Goal: Check status: Check status

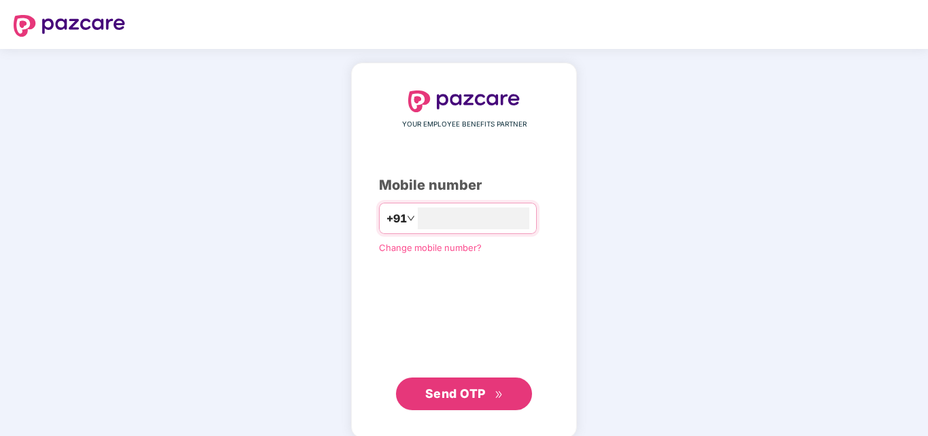
type input "**********"
drag, startPoint x: 450, startPoint y: 412, endPoint x: 459, endPoint y: 401, distance: 14.0
click at [452, 408] on div "**********" at bounding box center [464, 250] width 226 height 375
click at [488, 392] on span "Send OTP" at bounding box center [464, 392] width 78 height 19
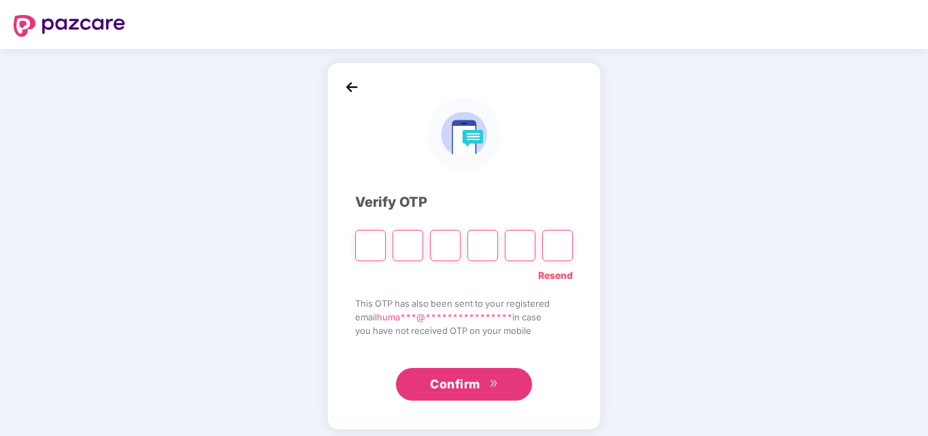
type input "*"
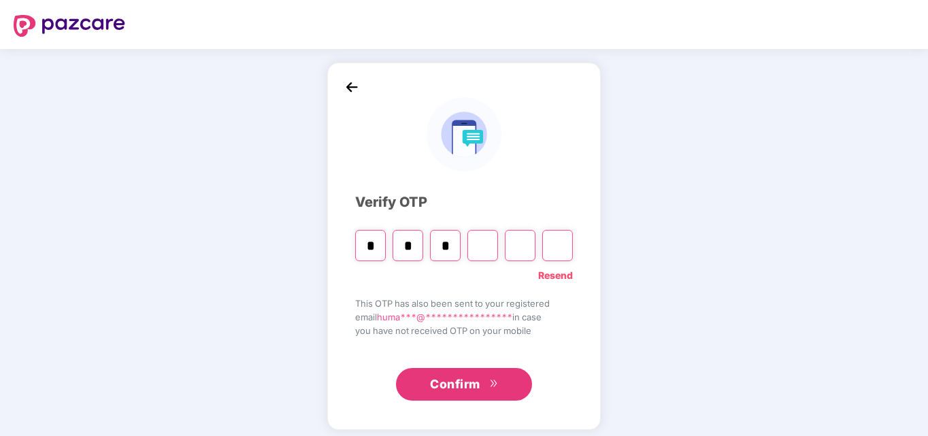
type input "*"
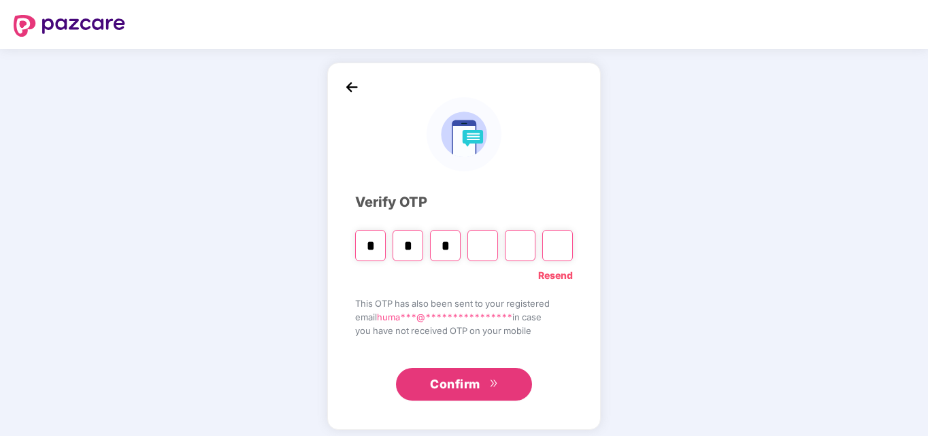
type input "*"
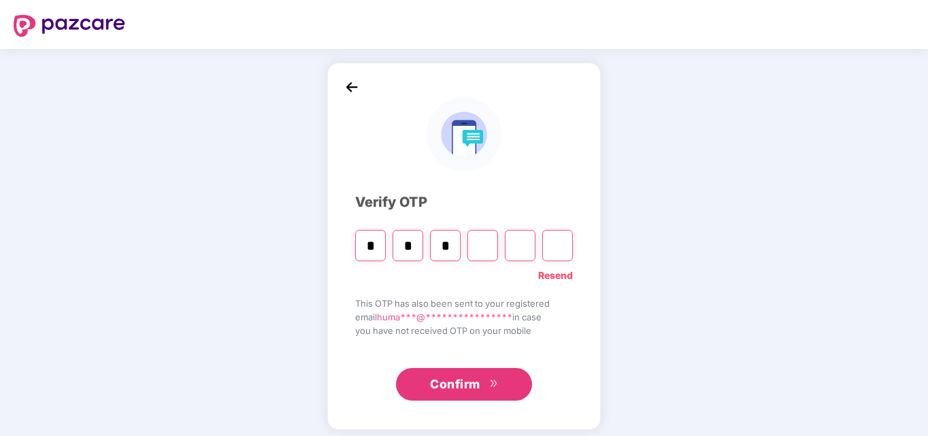
type input "*"
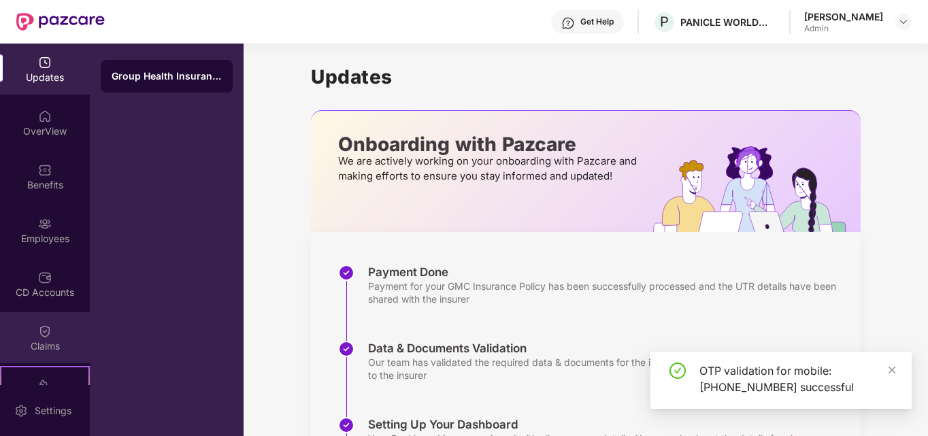
click at [44, 333] on img at bounding box center [45, 331] width 14 height 14
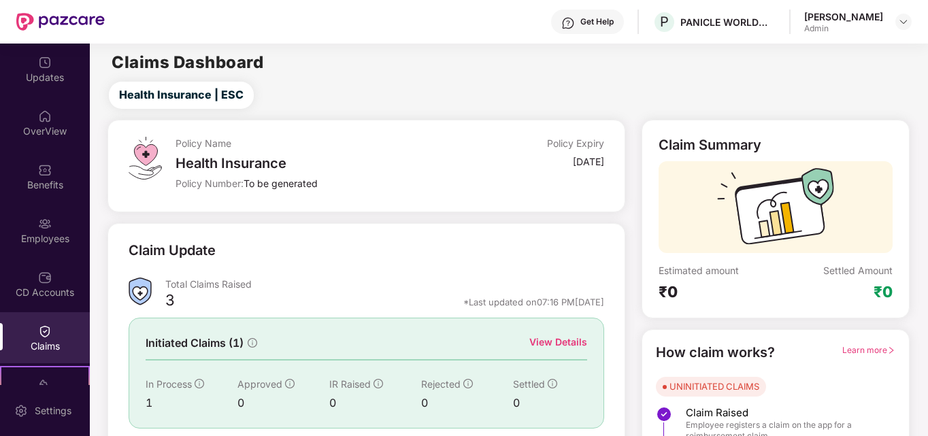
scroll to position [97, 0]
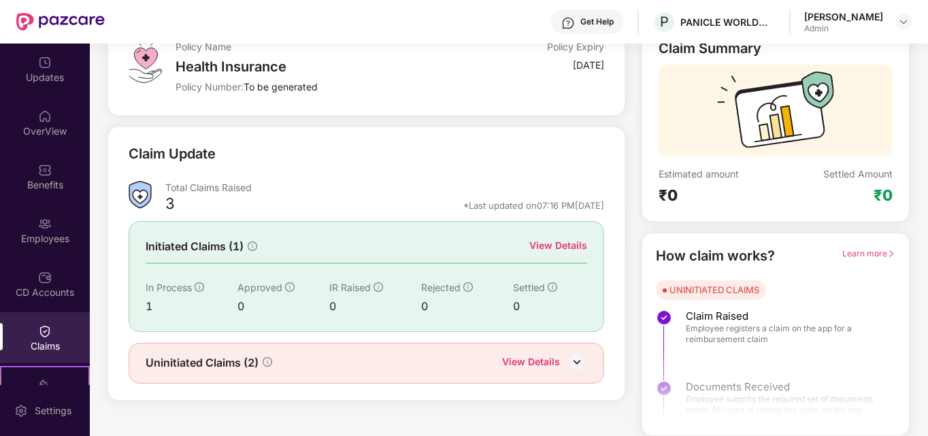
click at [528, 358] on div "View Details" at bounding box center [531, 363] width 58 height 18
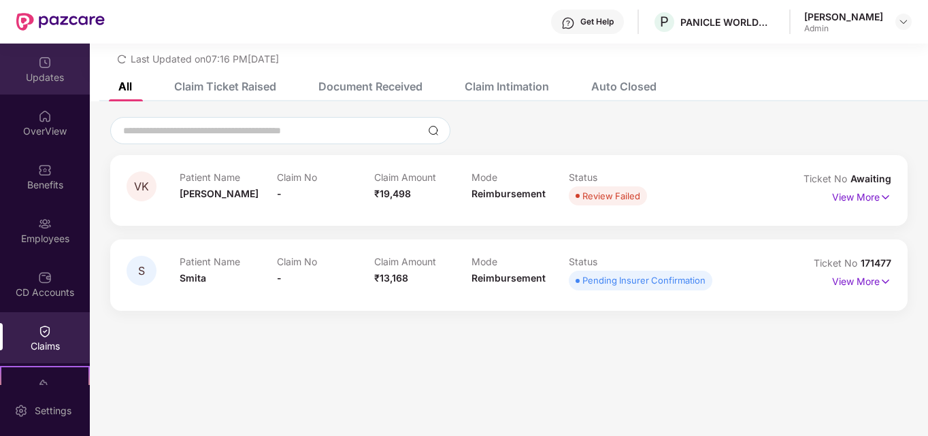
click at [43, 71] on div "Updates" at bounding box center [45, 78] width 90 height 14
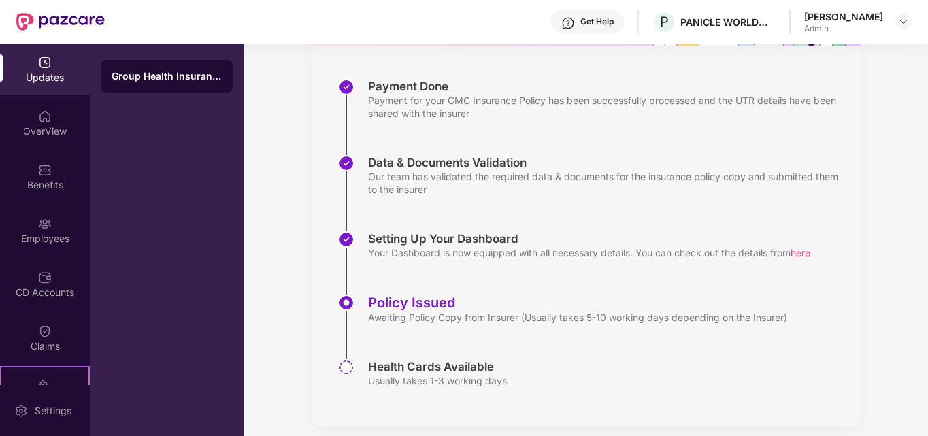
scroll to position [187, 0]
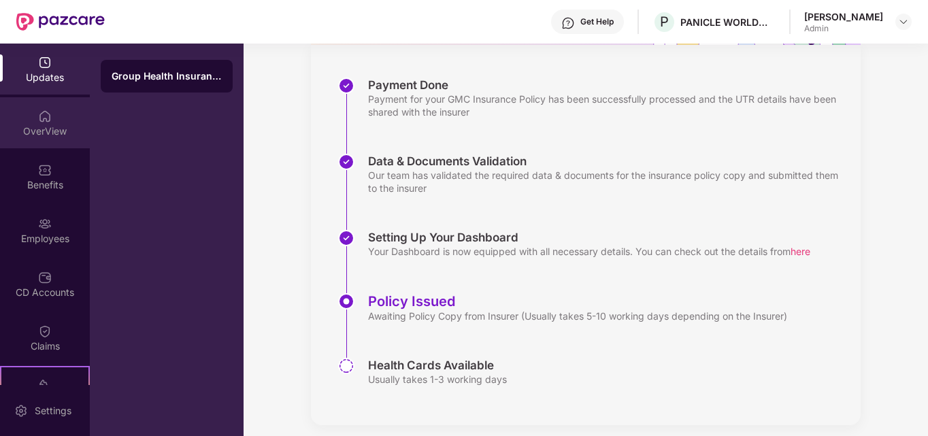
click at [41, 108] on div at bounding box center [45, 115] width 14 height 14
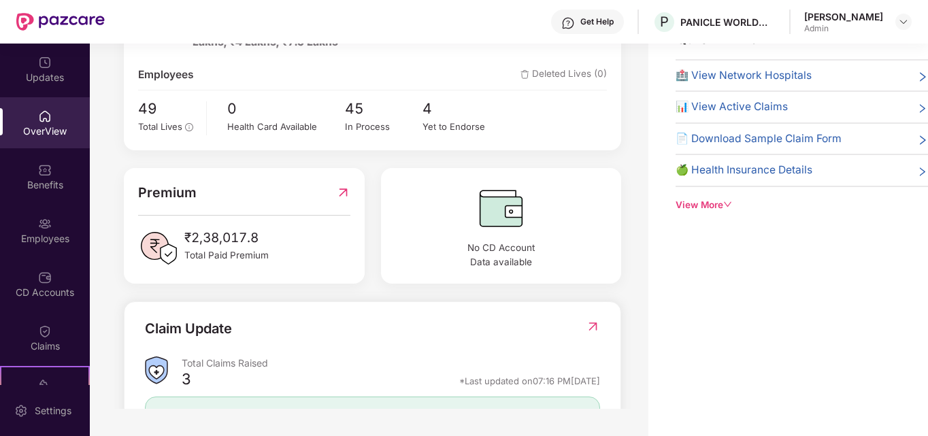
scroll to position [212, 0]
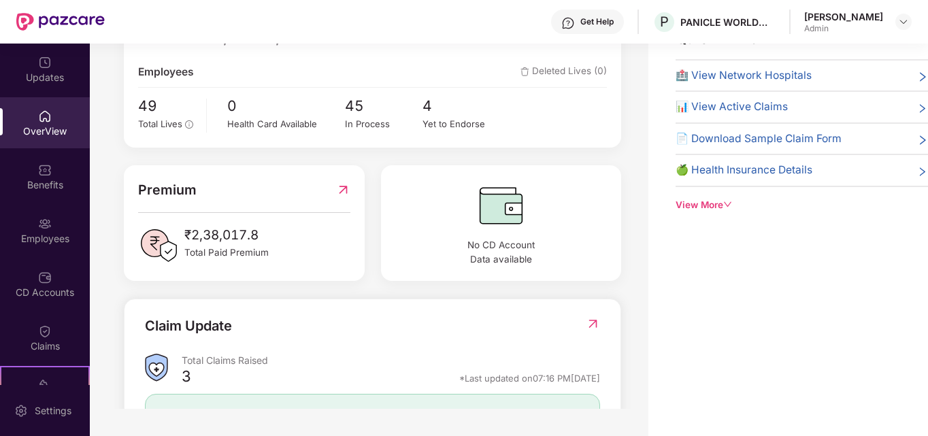
click at [592, 326] on img at bounding box center [593, 324] width 14 height 14
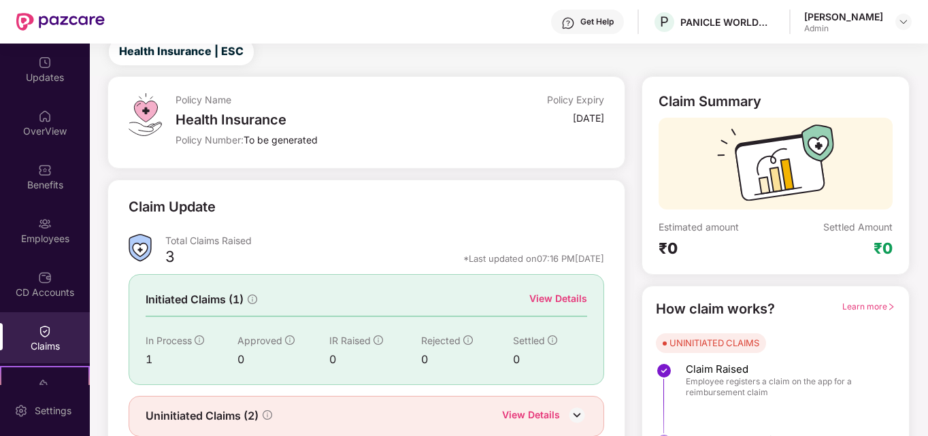
scroll to position [97, 0]
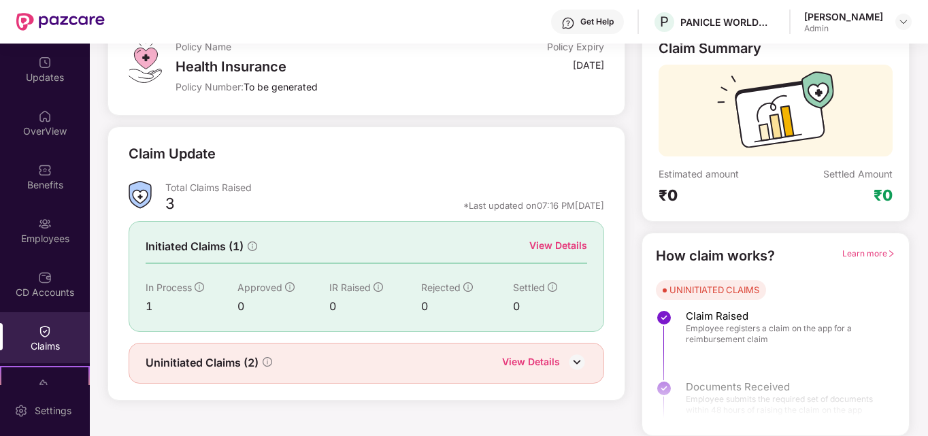
click at [168, 199] on div "3" at bounding box center [170, 205] width 10 height 23
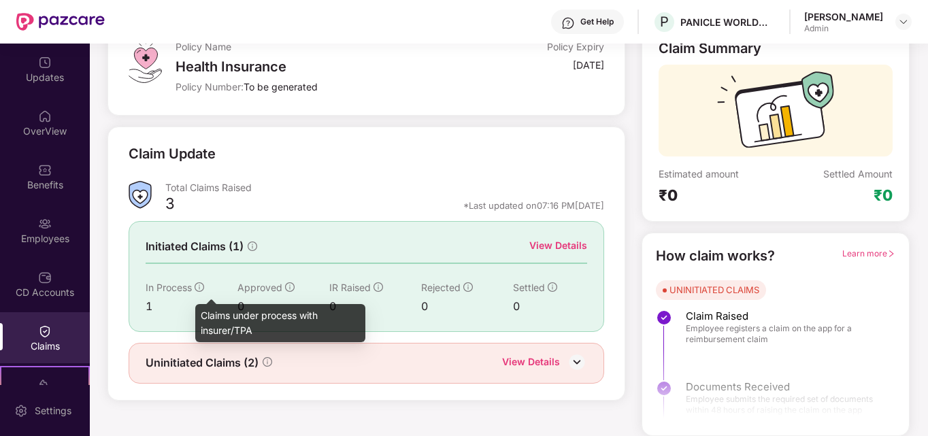
click at [199, 288] on icon "info-circle" at bounding box center [200, 287] width 10 height 10
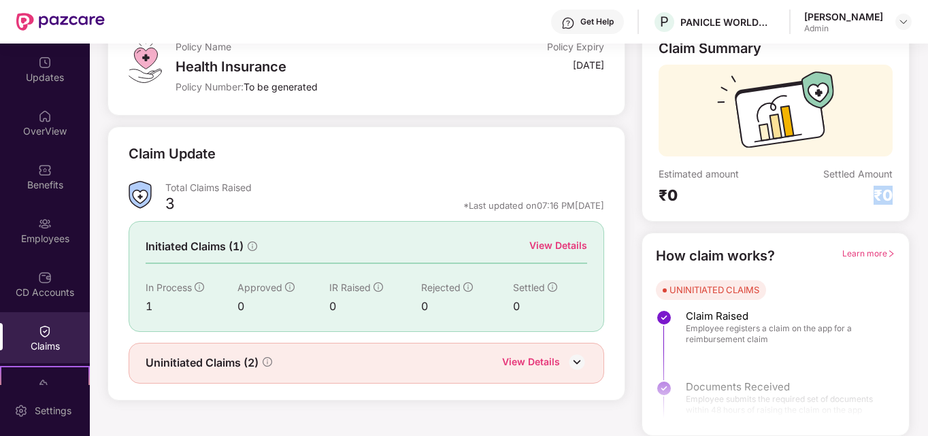
drag, startPoint x: 925, startPoint y: 207, endPoint x: 928, endPoint y: 156, distance: 51.1
click at [927, 156] on html "Get Help P PANICLE WORLDWIDE PRIVATE LIMITED [PERSON_NAME] Admin Updates OverVi…" at bounding box center [464, 218] width 928 height 436
click at [920, 173] on div "Policy Name Health Insurance Policy Number: To be generated Policy Expiry [DATE…" at bounding box center [509, 229] width 854 height 413
drag, startPoint x: 441, startPoint y: 204, endPoint x: 628, endPoint y: 209, distance: 187.1
click at [628, 209] on div "Claim Update Total Claims Raised 3 *Last updated on 07:16 PM[DATE] Initiated Cl…" at bounding box center [366, 264] width 528 height 274
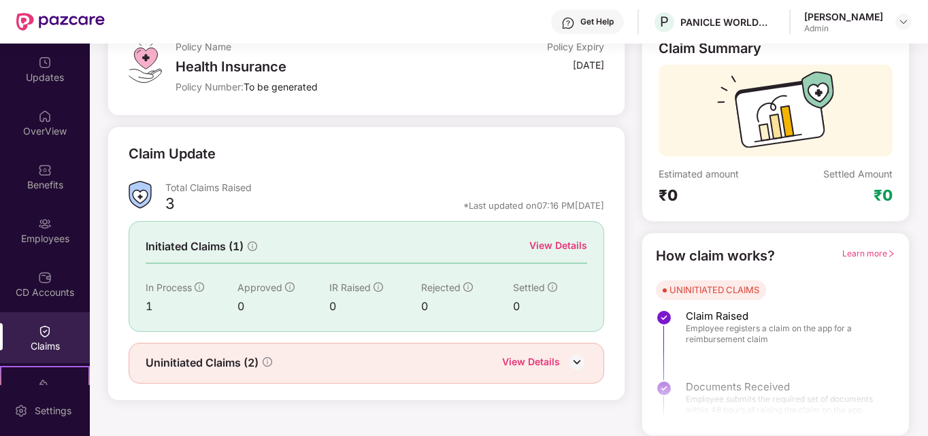
click at [339, 159] on div "Claim Update" at bounding box center [366, 162] width 475 height 37
